Goal: Transaction & Acquisition: Purchase product/service

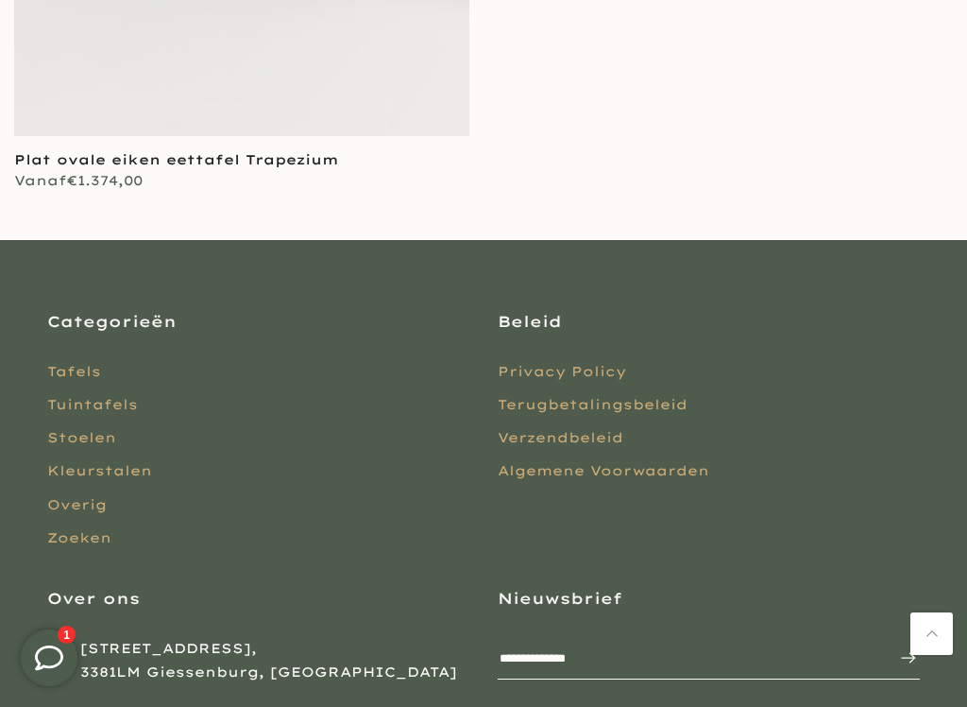
scroll to position [2363, 0]
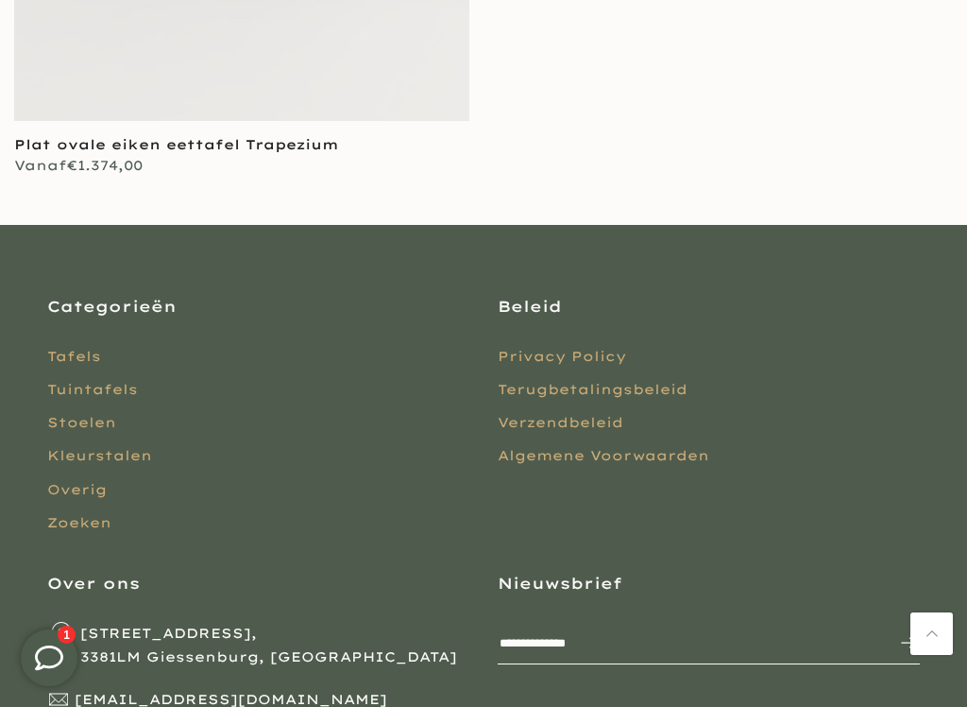
click at [69, 349] on link "Tafels" at bounding box center [74, 356] width 54 height 17
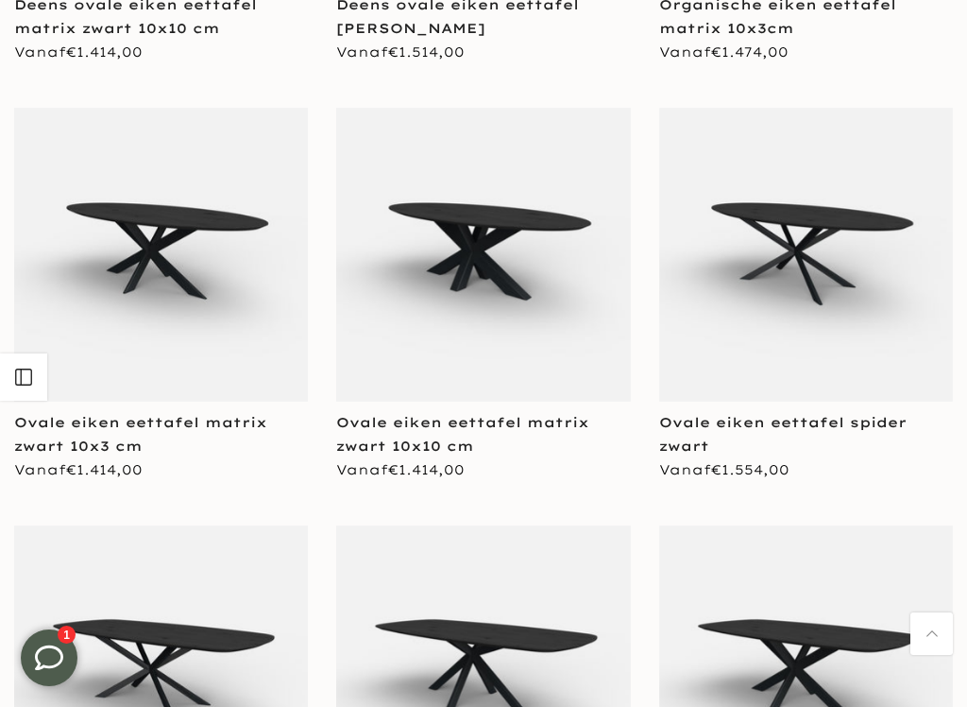
scroll to position [3178, 0]
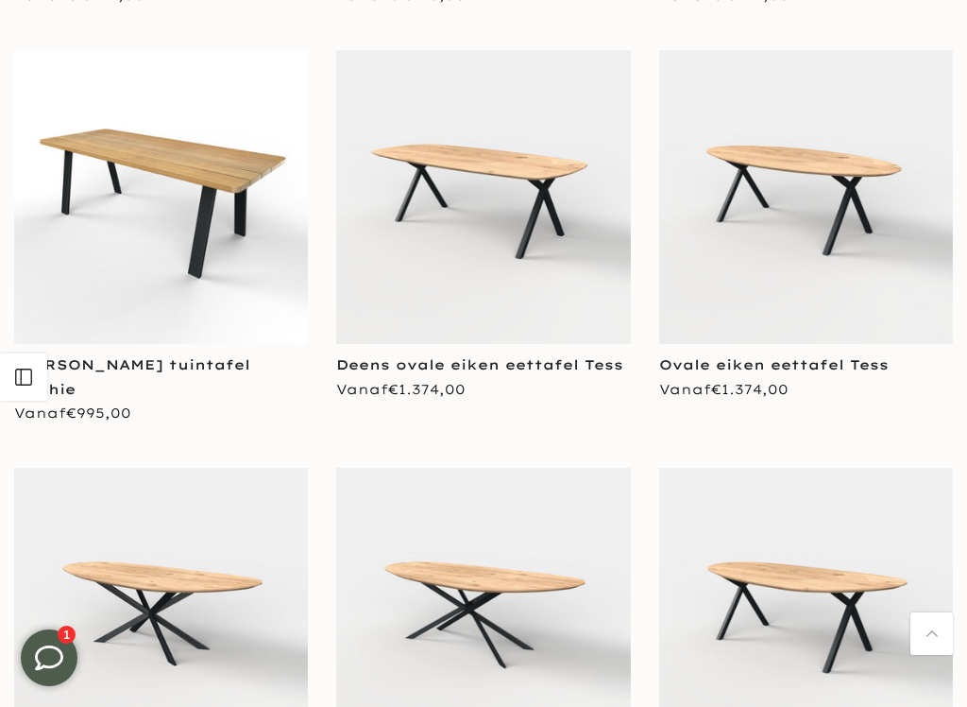
scroll to position [6600, 0]
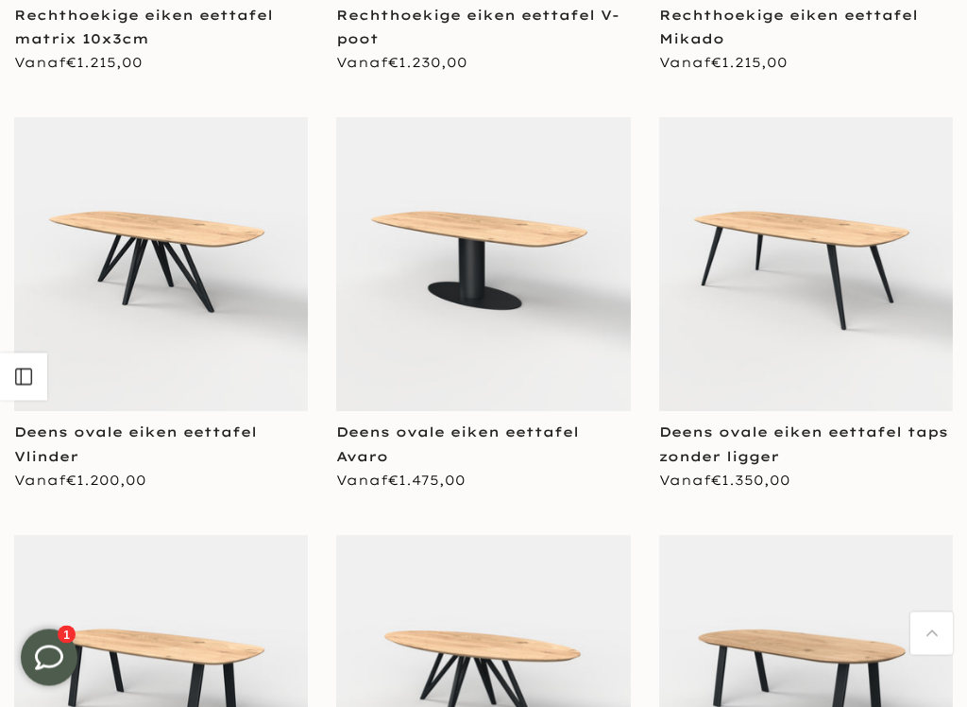
scroll to position [9880, 0]
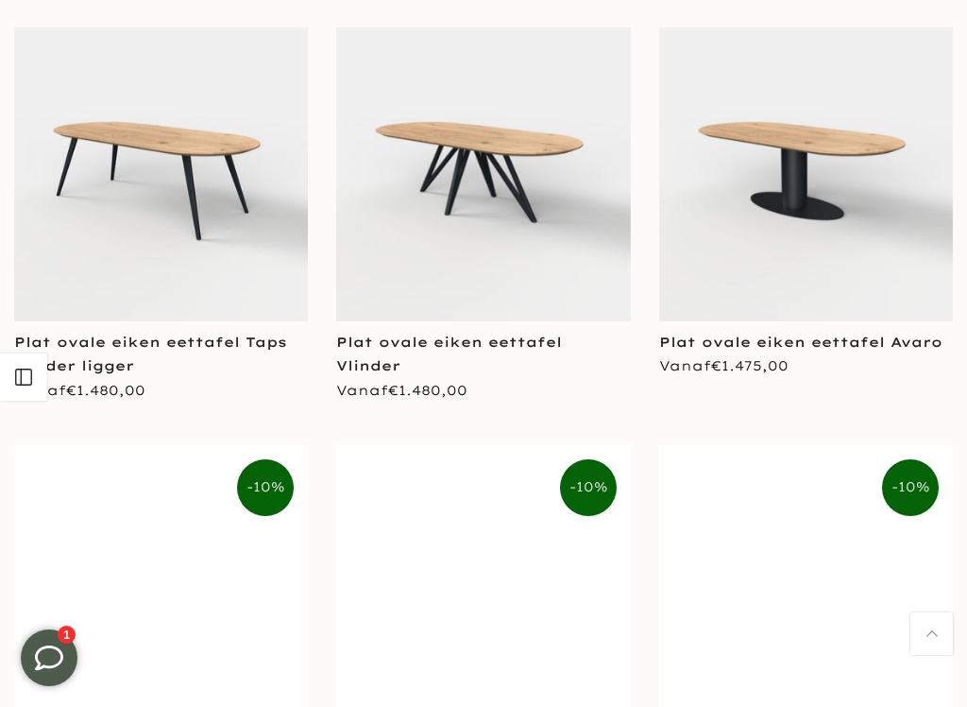
scroll to position [10747, 0]
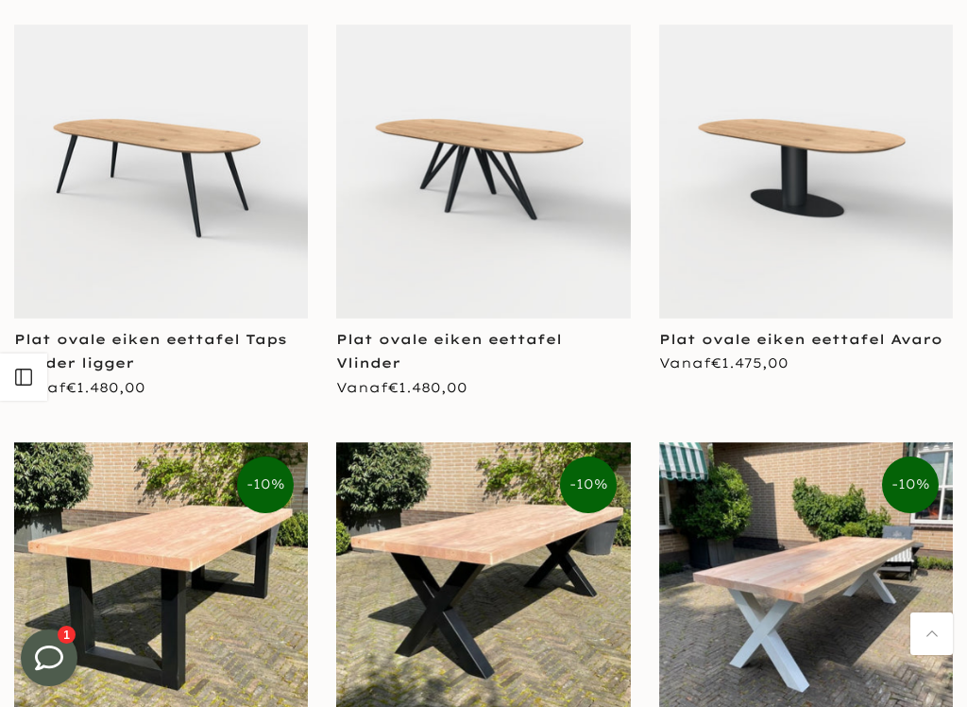
click at [79, 415] on div "**********" at bounding box center [161, 233] width 322 height 417
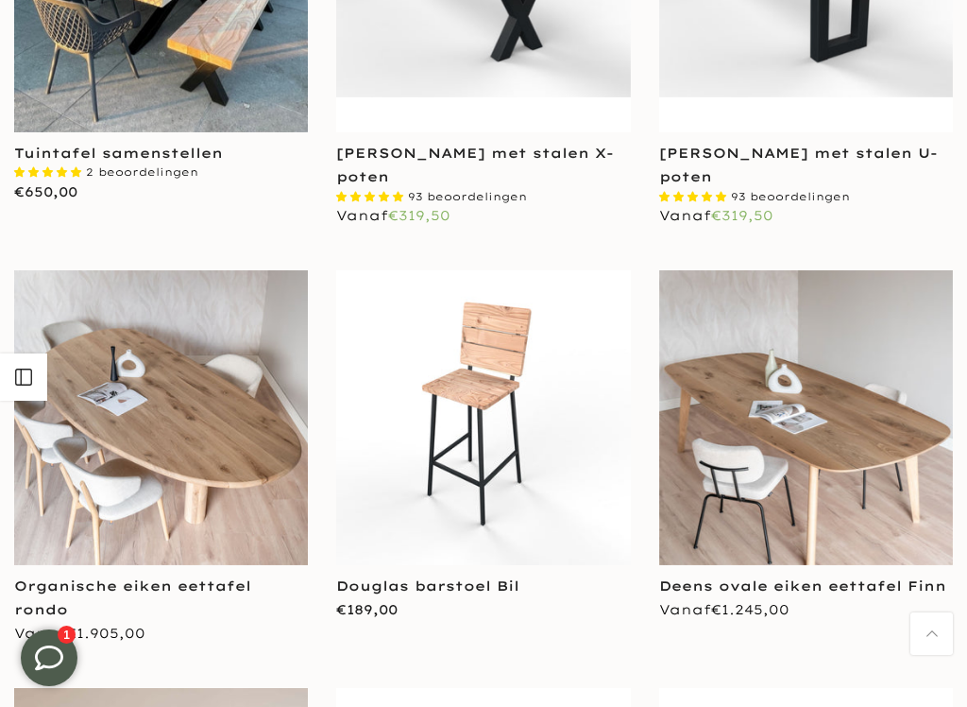
scroll to position [13097, 0]
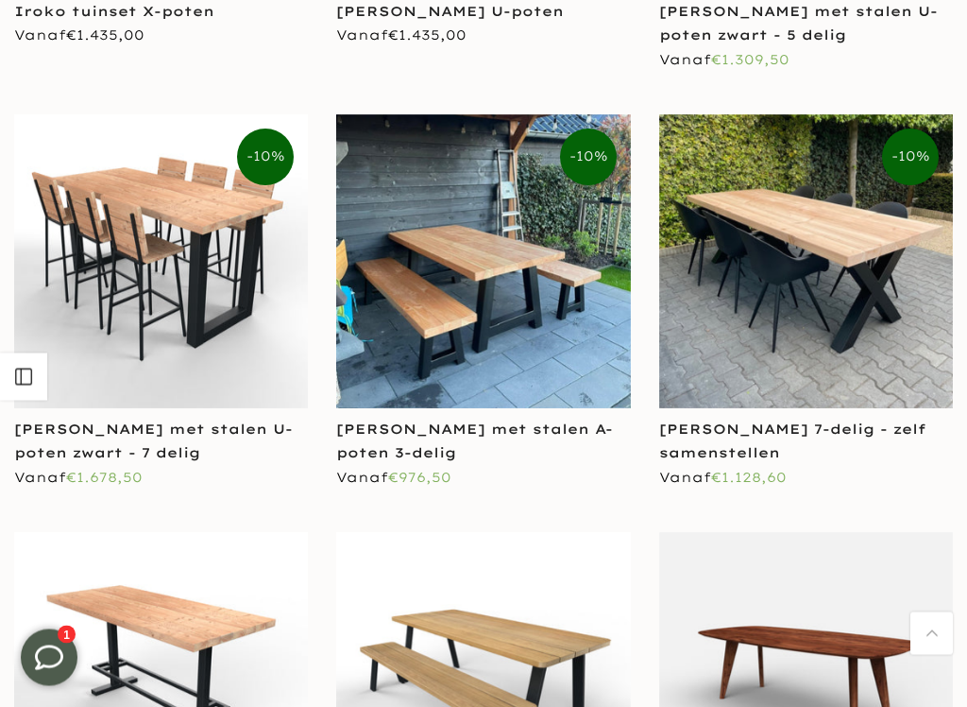
scroll to position [16212, 0]
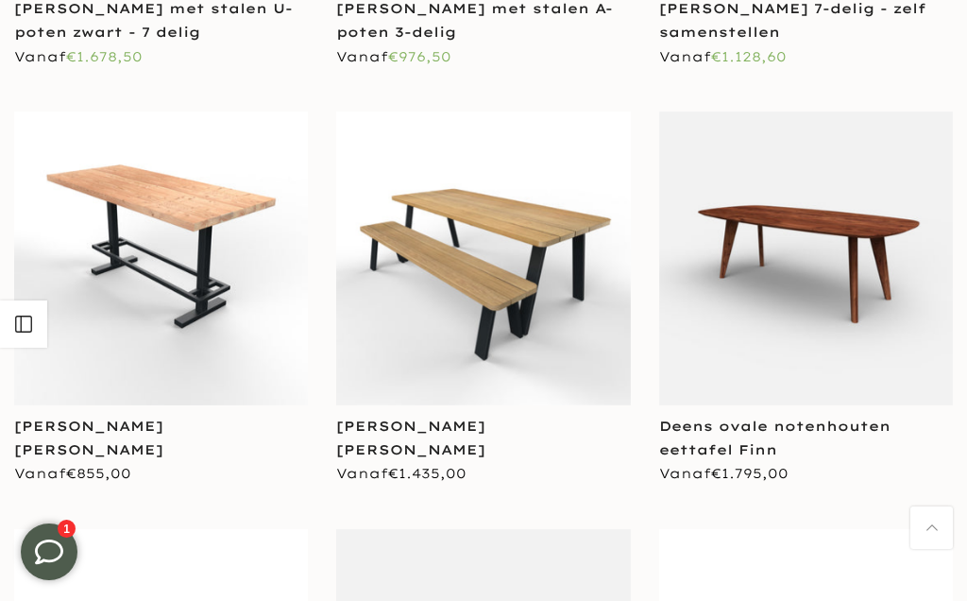
scroll to position [16537, 0]
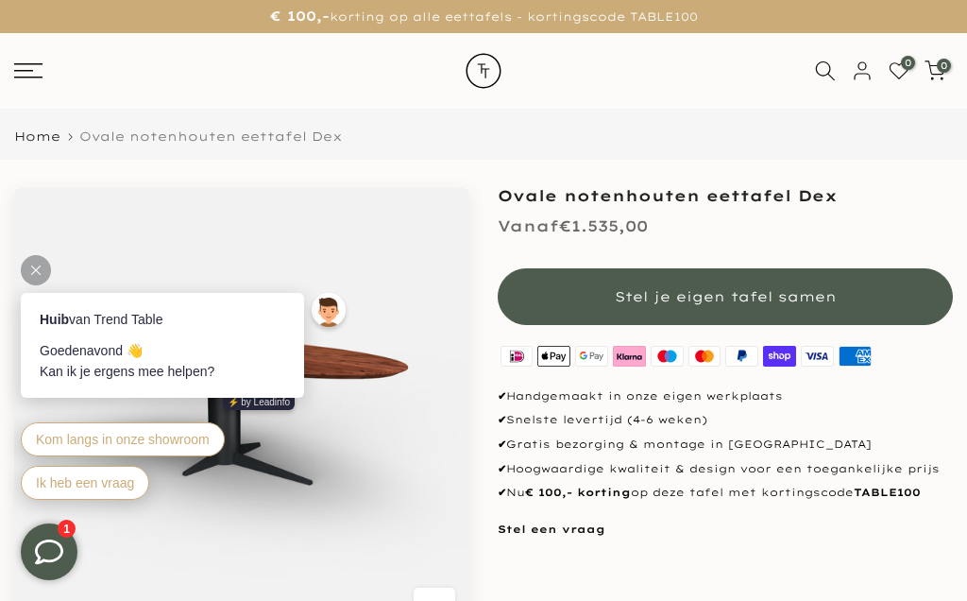
click at [28, 64] on rect at bounding box center [28, 64] width 28 height 2
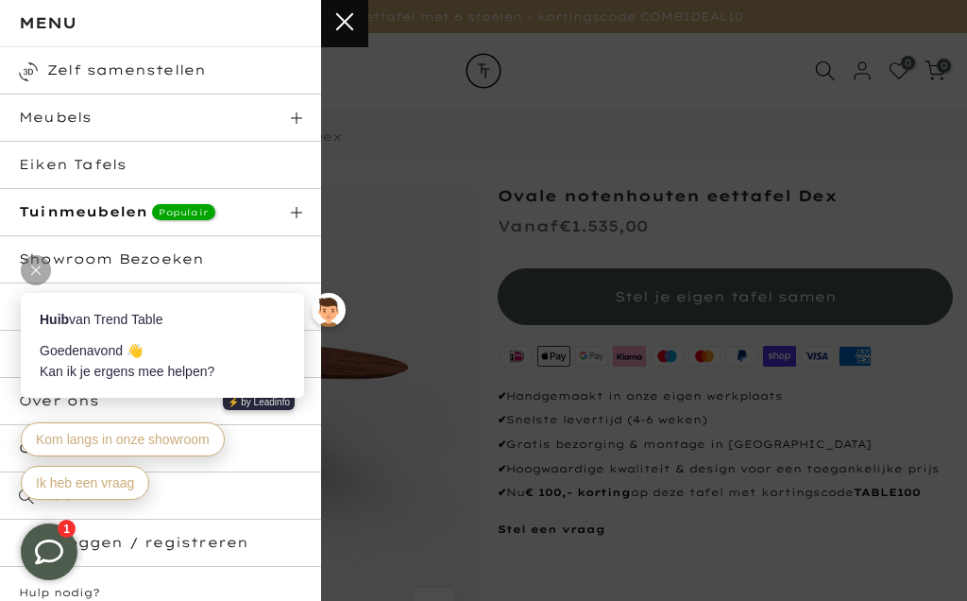
click at [40, 158] on link "Eiken Tafels" at bounding box center [160, 165] width 321 height 47
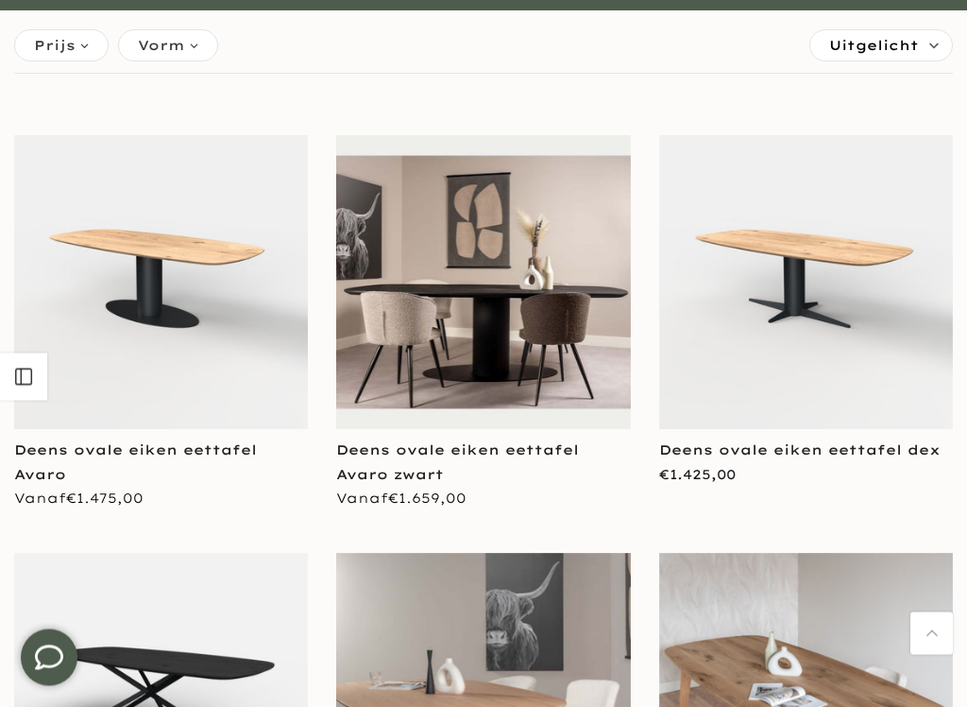
scroll to position [279, 0]
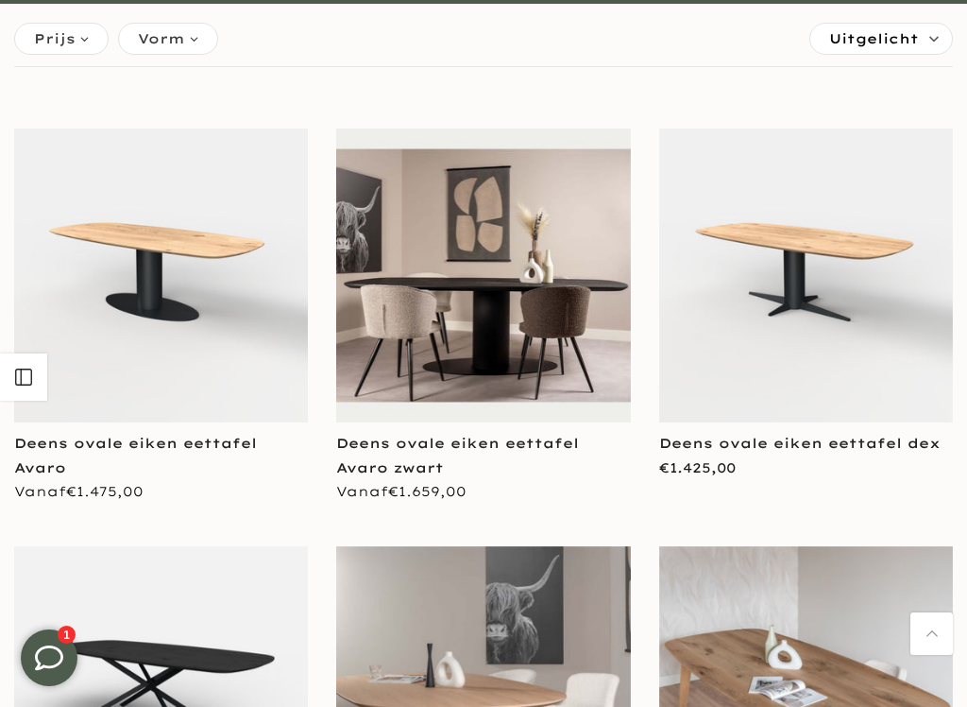
click at [850, 265] on img at bounding box center [806, 275] width 294 height 294
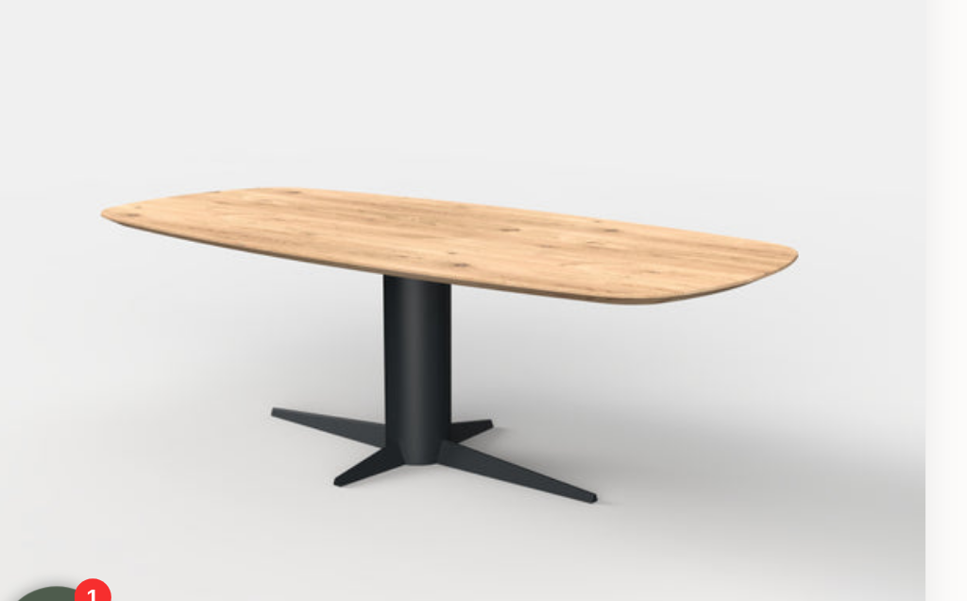
scroll to position [56, 0]
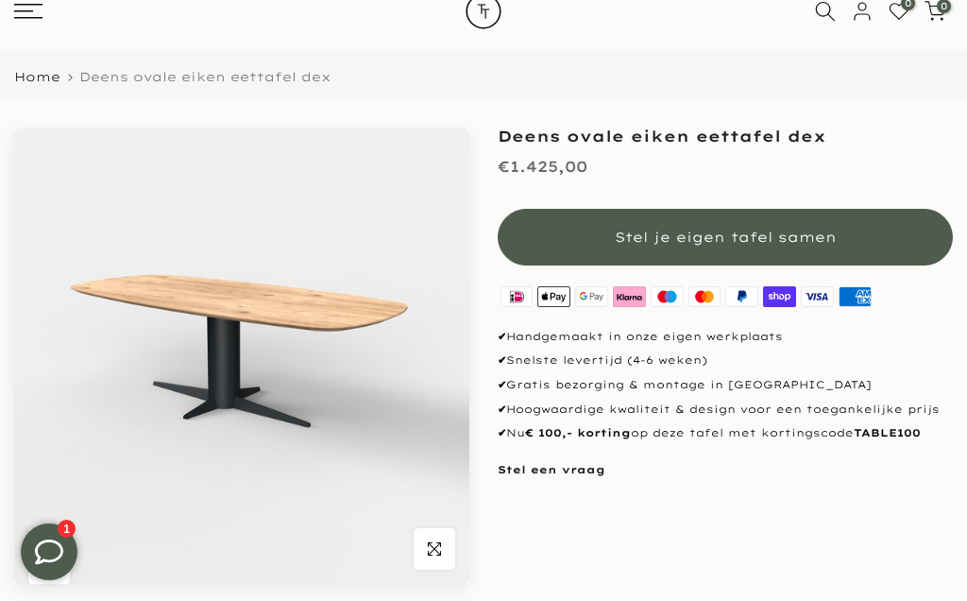
click at [633, 238] on span "Stel je eigen tafel samen" at bounding box center [726, 237] width 222 height 17
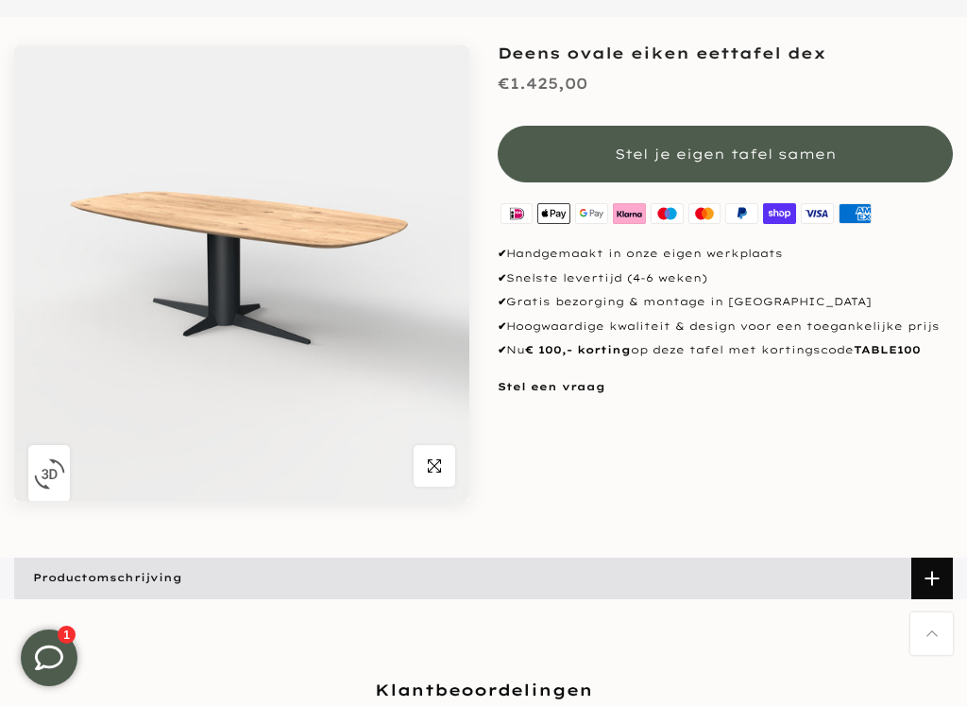
scroll to position [140, 0]
click at [43, 466] on img "button" at bounding box center [49, 472] width 31 height 31
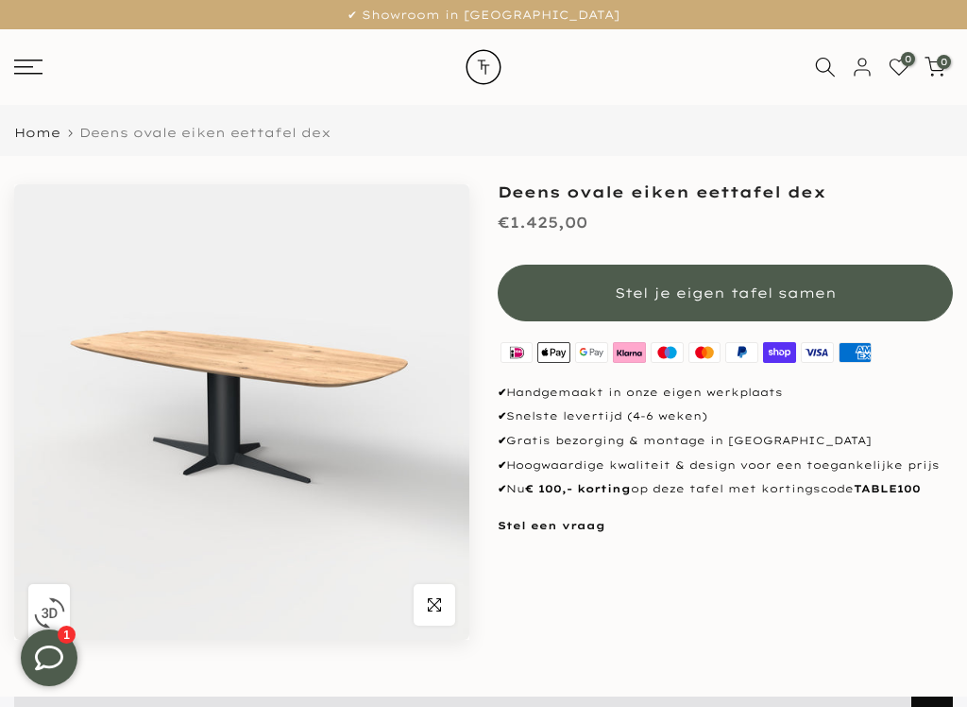
click at [639, 292] on span "Stel je eigen tafel samen" at bounding box center [726, 292] width 222 height 19
click at [638, 289] on span "Stel je eigen tafel samen" at bounding box center [726, 292] width 222 height 19
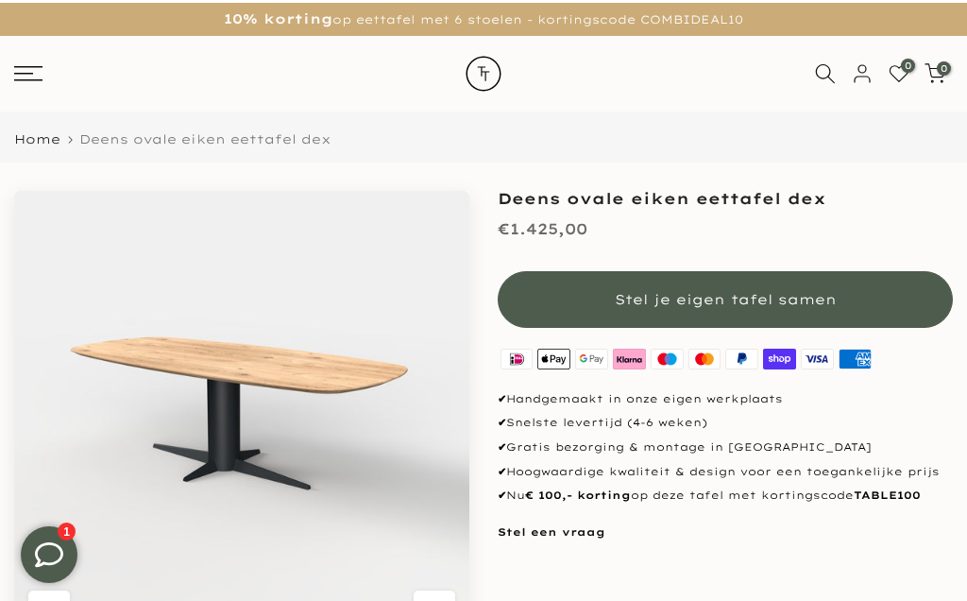
click at [554, 297] on button "Stel je eigen tafel samen" at bounding box center [725, 296] width 455 height 57
